Goal: Task Accomplishment & Management: Complete application form

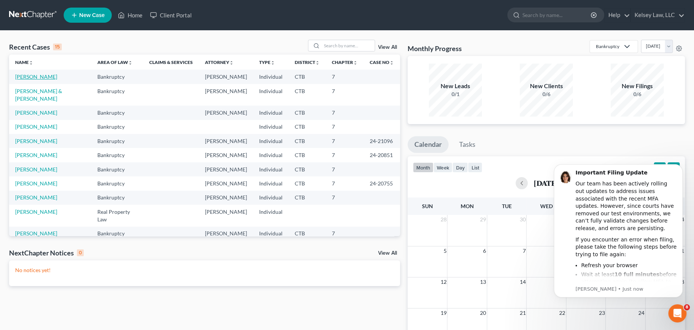
click at [31, 77] on link "[PERSON_NAME]" at bounding box center [36, 76] width 42 height 6
select select "6"
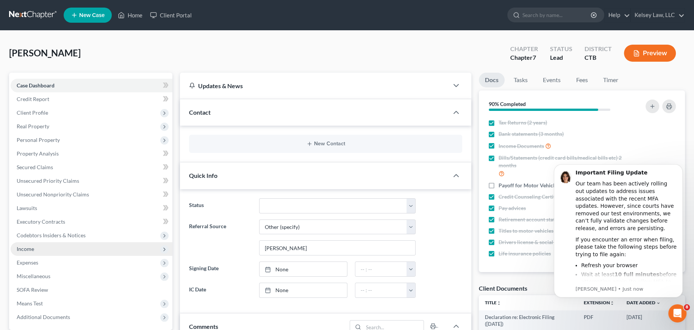
click at [41, 250] on span "Income" at bounding box center [92, 249] width 162 height 14
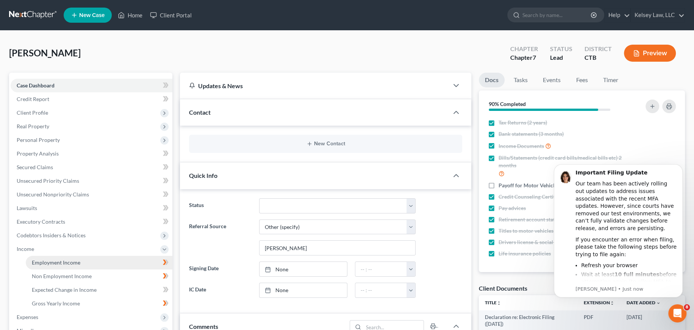
click at [72, 261] on span "Employment Income" at bounding box center [56, 262] width 48 height 6
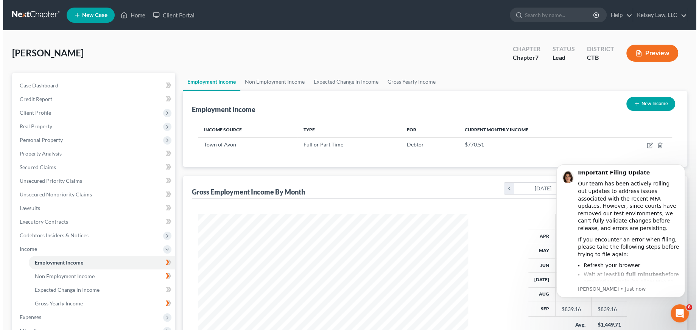
scroll to position [101, 0]
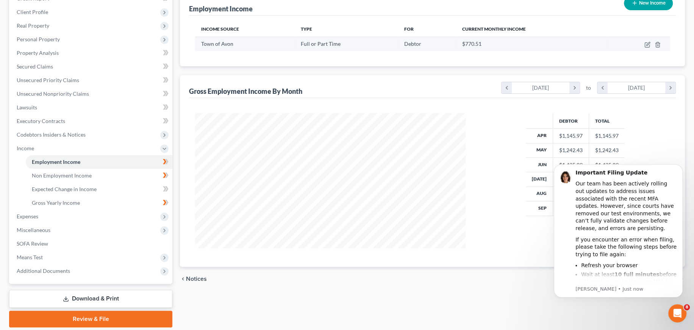
click at [416, 43] on span "Debtor" at bounding box center [412, 44] width 17 height 6
click at [646, 44] on icon "button" at bounding box center [647, 43] width 3 height 3
select select "0"
select select "6"
select select "2"
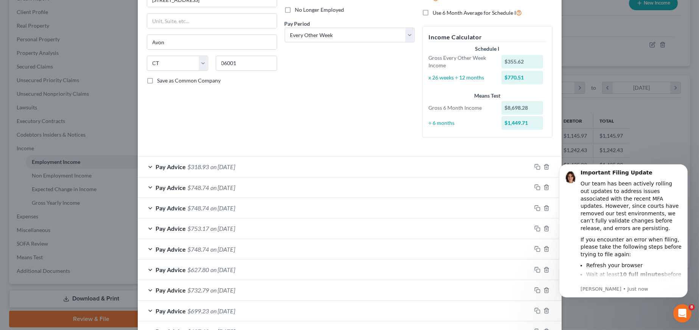
click at [148, 167] on div "Pay Advice $318.93 on 10/02/2025" at bounding box center [335, 167] width 394 height 20
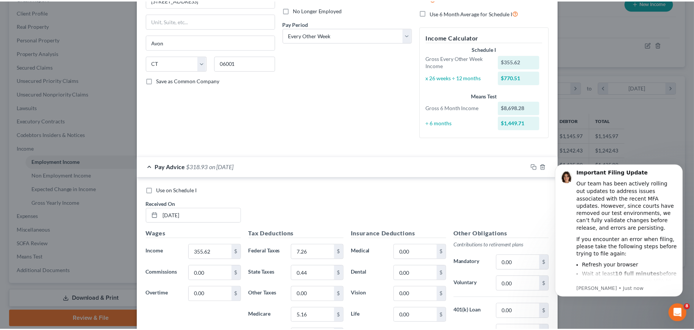
scroll to position [0, 0]
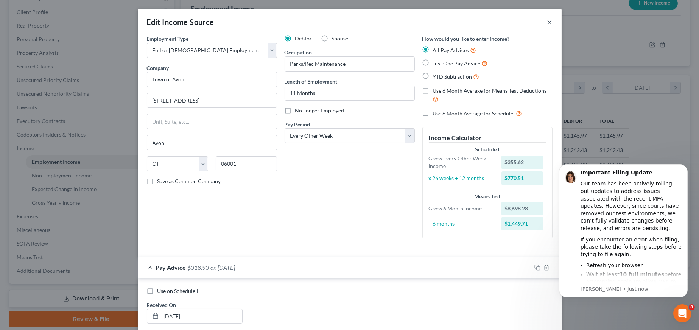
click at [548, 22] on button "×" at bounding box center [550, 21] width 5 height 9
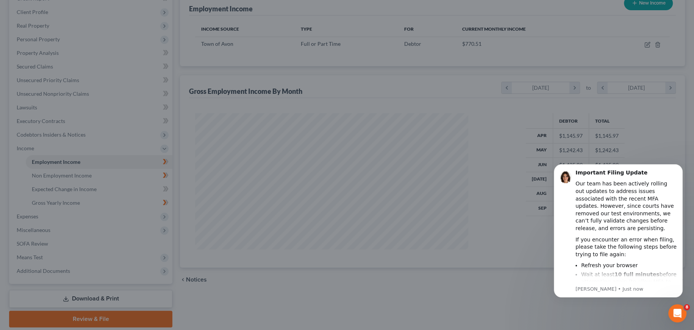
scroll to position [378506, 378356]
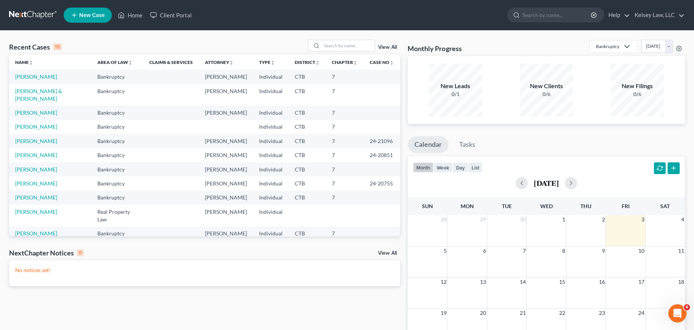
click at [39, 81] on td "[PERSON_NAME]" at bounding box center [50, 77] width 82 height 14
click at [37, 79] on link "[PERSON_NAME]" at bounding box center [36, 76] width 42 height 6
select select "4"
select select "6"
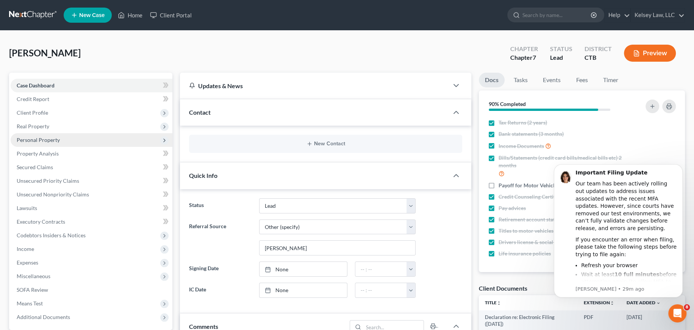
click at [166, 138] on icon at bounding box center [164, 140] width 6 height 6
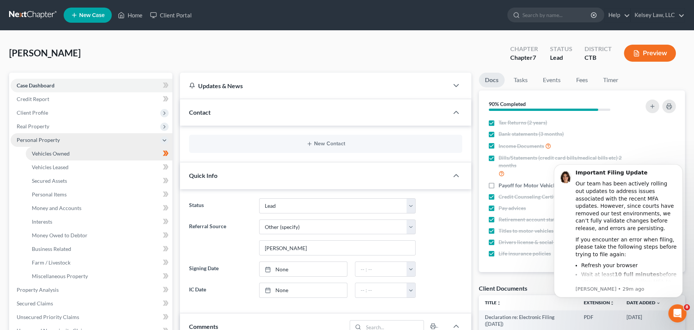
click at [88, 157] on link "Vehicles Owned" at bounding box center [99, 154] width 147 height 14
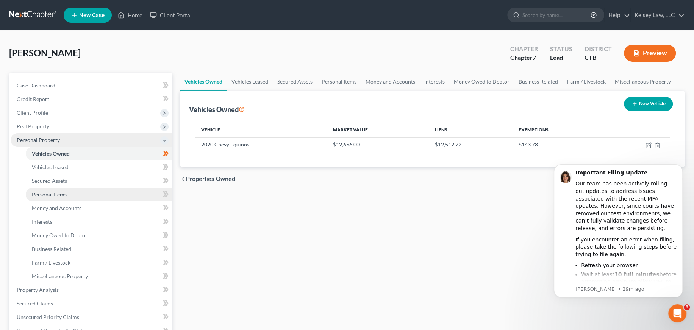
scroll to position [151, 0]
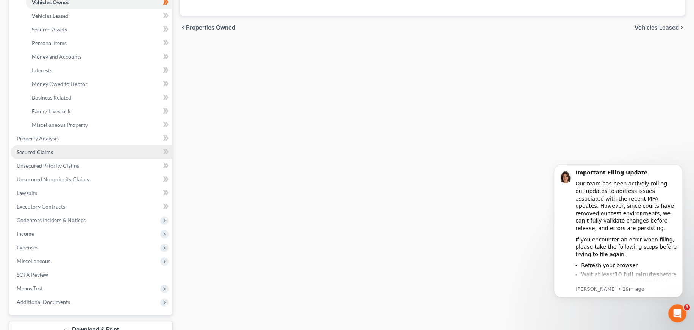
click at [72, 155] on link "Secured Claims" at bounding box center [92, 152] width 162 height 14
